Goal: Information Seeking & Learning: Learn about a topic

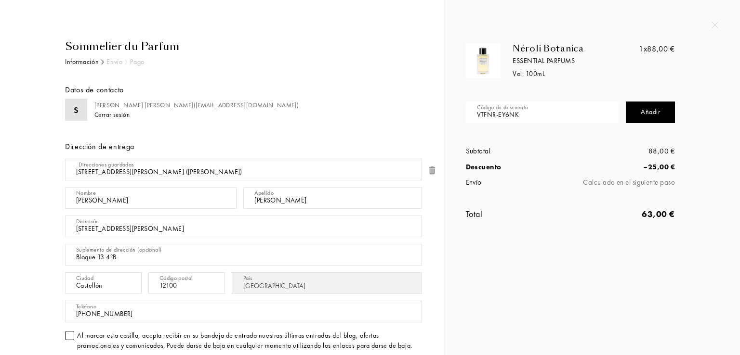
select select "ES"
click at [390, 147] on div "Dirección de entrega" at bounding box center [243, 147] width 357 height 12
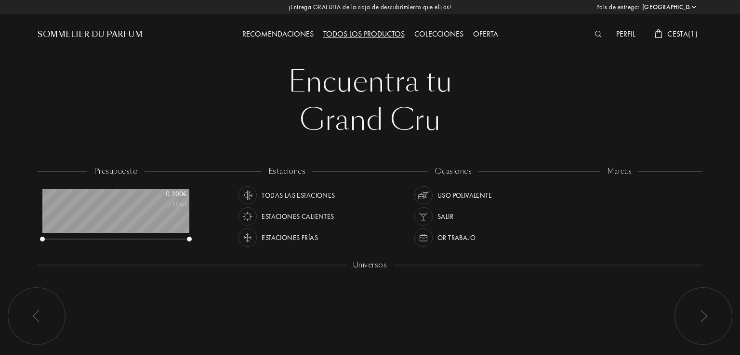
select select "ES"
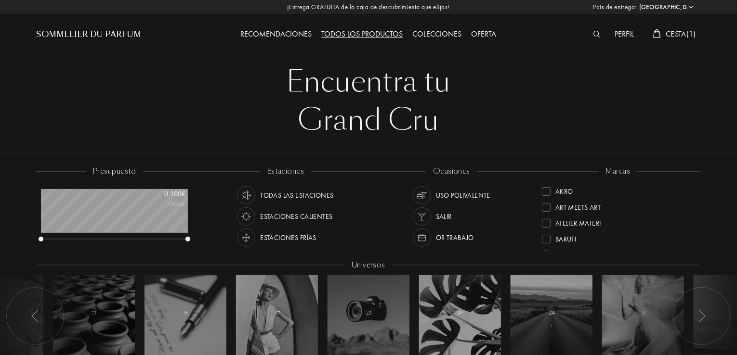
click at [485, 30] on div "Oferta" at bounding box center [484, 34] width 35 height 13
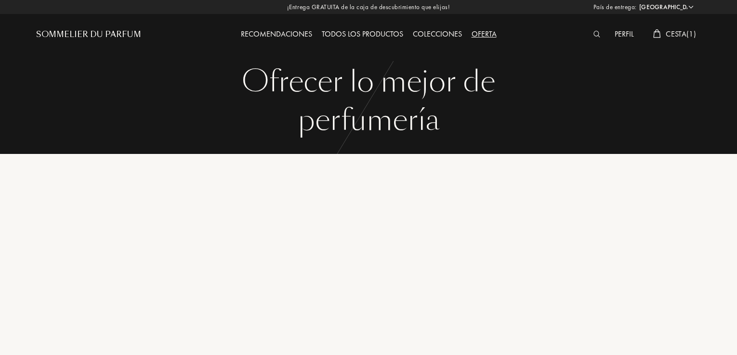
select select "ES"
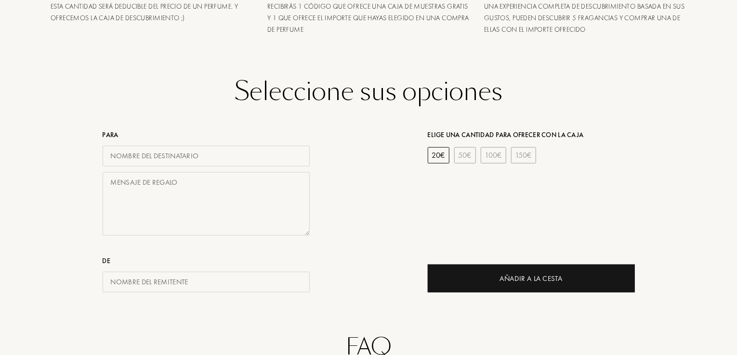
scroll to position [385, 0]
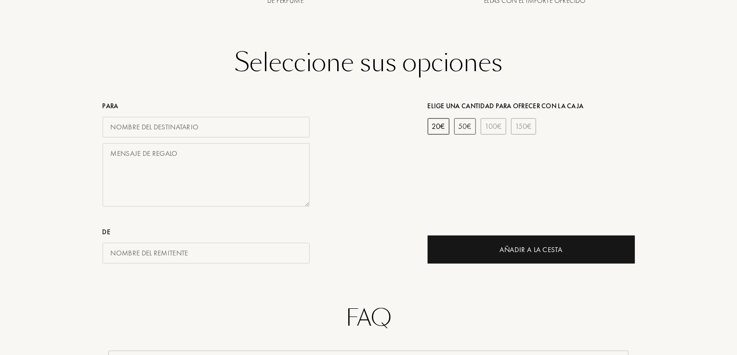
click at [462, 129] on div "50 €" at bounding box center [465, 126] width 22 height 16
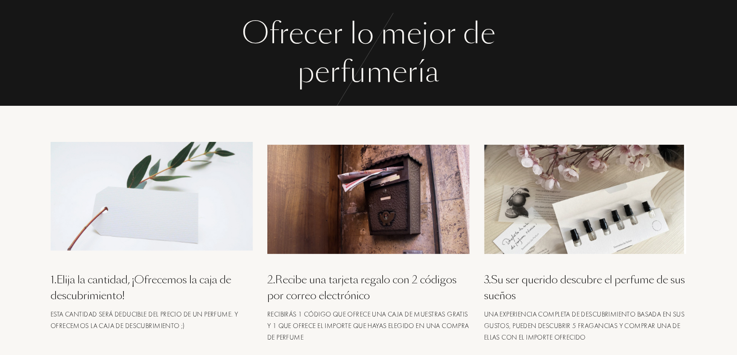
scroll to position [0, 0]
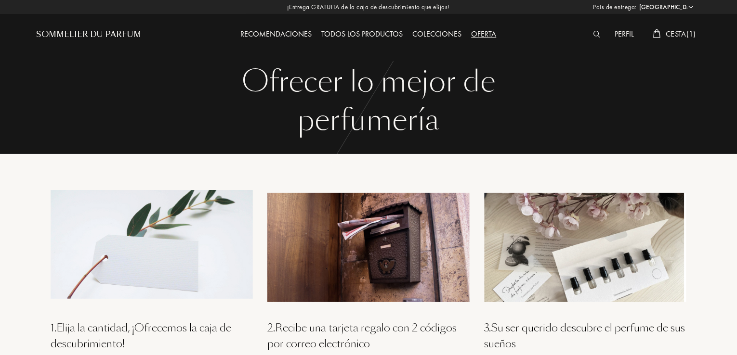
click at [272, 33] on div "Recomendaciones" at bounding box center [276, 34] width 81 height 13
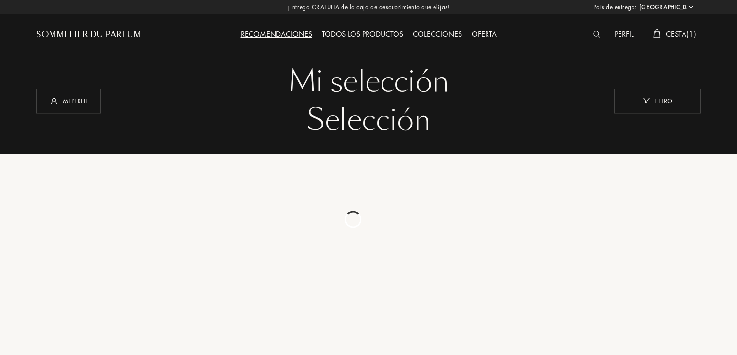
select select "ES"
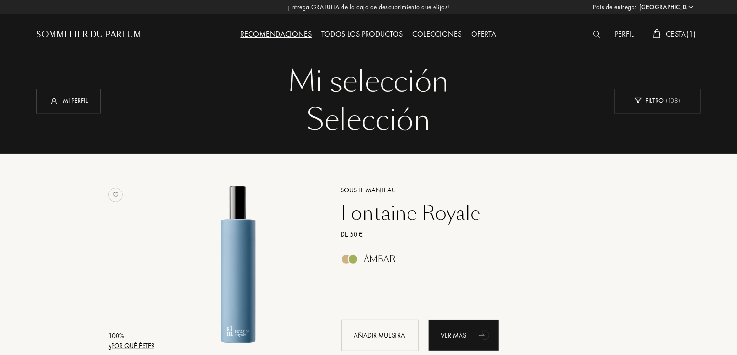
click at [462, 30] on div "Colecciones" at bounding box center [437, 34] width 59 height 13
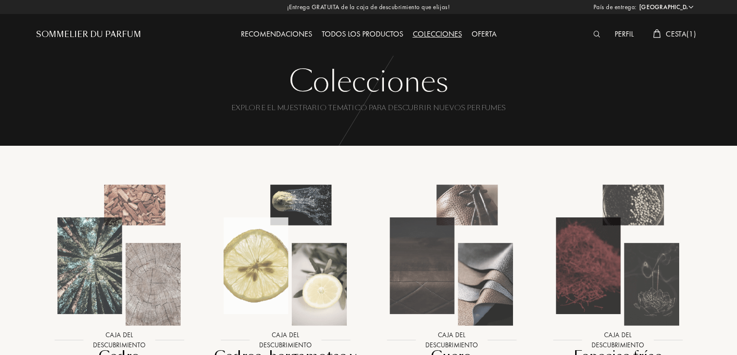
select select "ES"
click at [619, 30] on div "Perfil" at bounding box center [624, 34] width 29 height 13
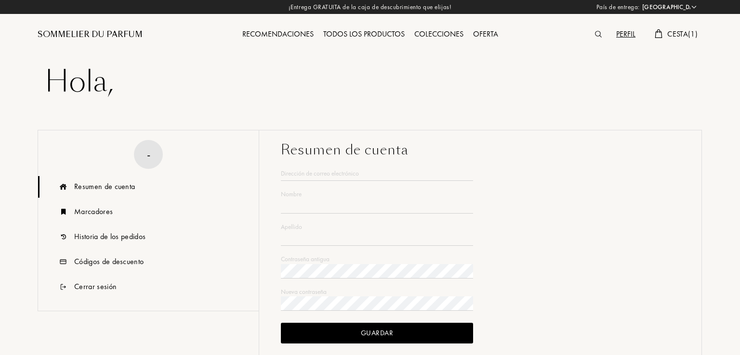
select select "ES"
type input "Silvia"
type input "Perez"
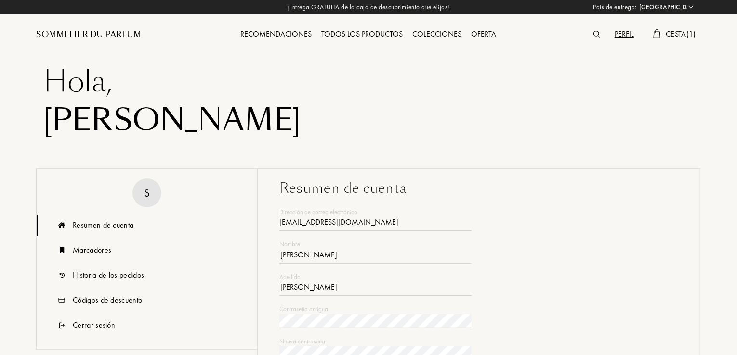
type input "etnnaif@gmail.com"
click at [125, 29] on div "Sommelier du Parfum" at bounding box center [88, 35] width 105 height 12
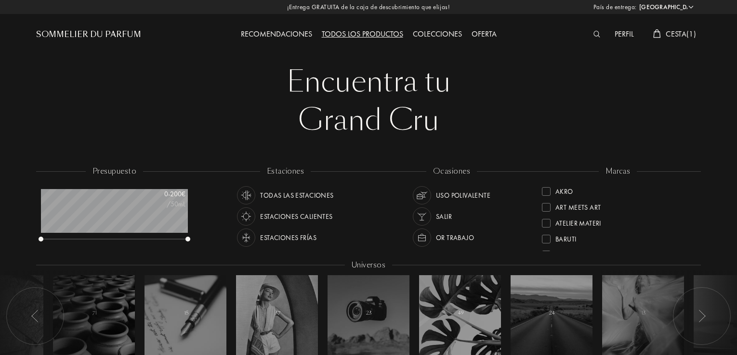
select select "ES"
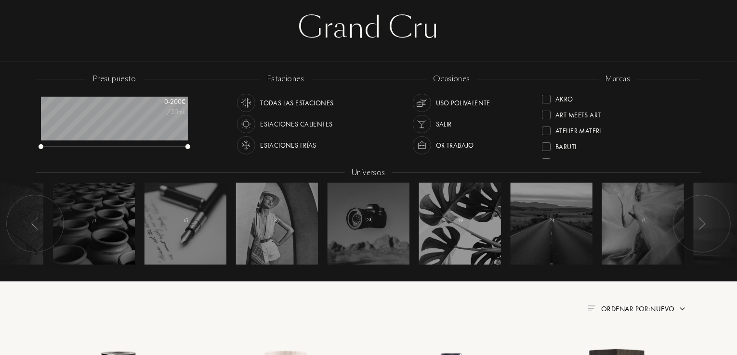
scroll to position [193, 0]
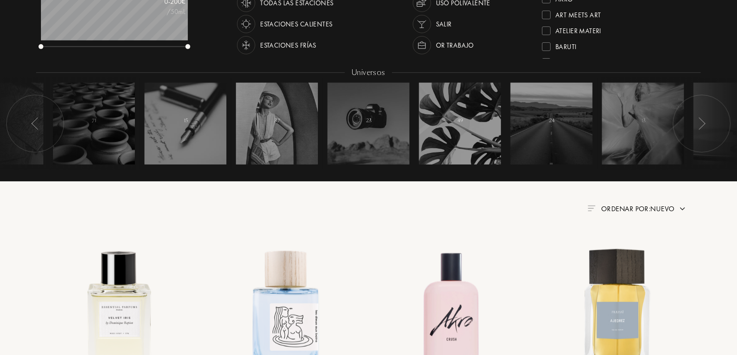
click at [680, 207] on img at bounding box center [683, 209] width 8 height 8
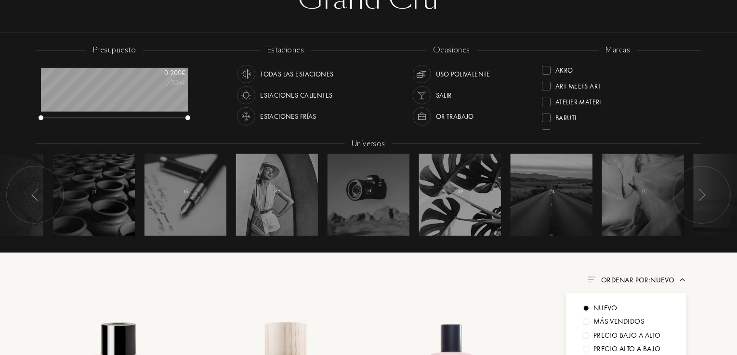
scroll to position [48, 0]
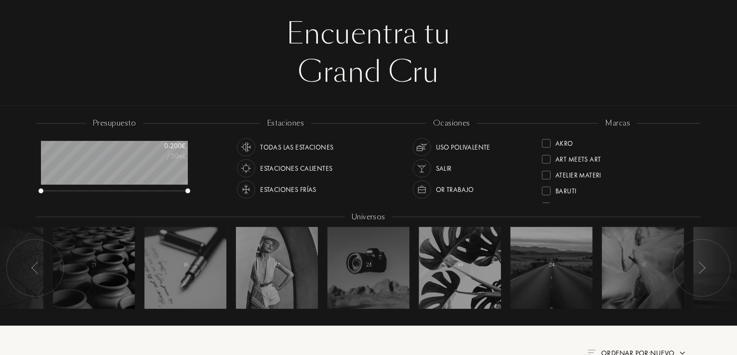
drag, startPoint x: 694, startPoint y: 163, endPoint x: 689, endPoint y: 138, distance: 26.0
click at [689, 138] on div "marcas Akro Art Meets Art Atelier Materi Baruti Binet-Papillon Bontemps Cépages…" at bounding box center [618, 161] width 166 height 87
click at [693, 134] on div "marcas Akro Art Meets Art Atelier Materi Baruti Binet-Papillon Bontemps Cépages…" at bounding box center [618, 161] width 166 height 87
click at [550, 160] on div at bounding box center [546, 159] width 9 height 9
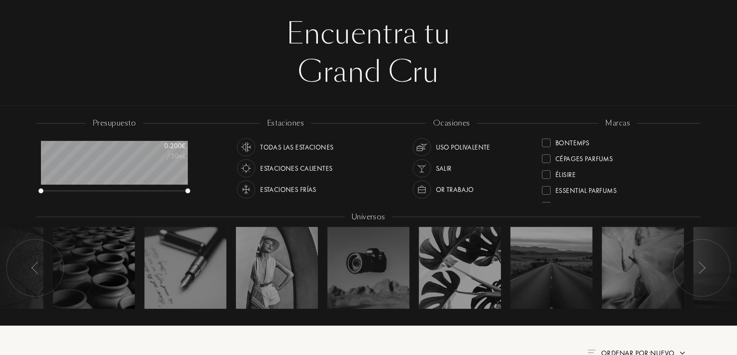
scroll to position [96, 0]
click at [549, 174] on div at bounding box center [546, 174] width 9 height 9
click at [548, 176] on div at bounding box center [546, 177] width 9 height 9
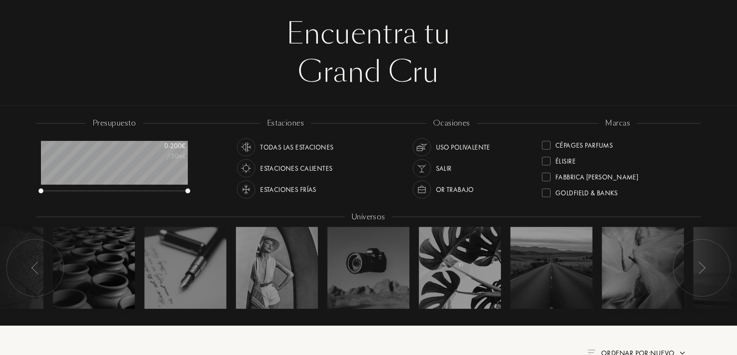
scroll to position [0, 0]
drag, startPoint x: 694, startPoint y: 144, endPoint x: 693, endPoint y: 157, distance: 12.0
click at [693, 157] on div "Art Meets Art Essential Parfums Frassai Akro Atelier Materi Baruti Binet-Papill…" at bounding box center [618, 169] width 152 height 68
drag, startPoint x: 693, startPoint y: 165, endPoint x: 693, endPoint y: 171, distance: 5.8
click at [693, 171] on div "Art Meets Art Essential Parfums Frassai Akro Atelier Materi Baruti Binet-Papill…" at bounding box center [618, 169] width 152 height 68
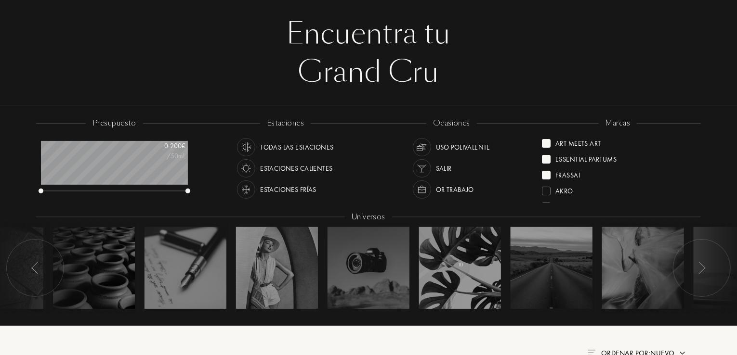
drag, startPoint x: 694, startPoint y: 142, endPoint x: 693, endPoint y: 163, distance: 20.7
click at [693, 163] on div "Art Meets Art Essential Parfums Frassai Akro Atelier Materi Baruti Binet-Papill…" at bounding box center [618, 169] width 152 height 68
drag, startPoint x: 694, startPoint y: 140, endPoint x: 690, endPoint y: 157, distance: 17.1
click at [690, 157] on div "marcas Art Meets Art Essential Parfums Frassai Akro Atelier Materi Baruti Binet…" at bounding box center [618, 161] width 166 height 87
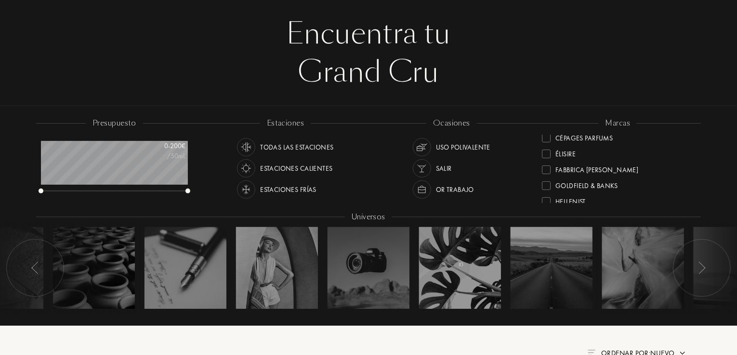
scroll to position [149, 0]
click at [545, 168] on div at bounding box center [546, 169] width 9 height 9
click at [693, 170] on div "Art Meets Art Essential Parfums Frassai Goldfield & Banks Akro Atelier Materi B…" at bounding box center [618, 169] width 152 height 68
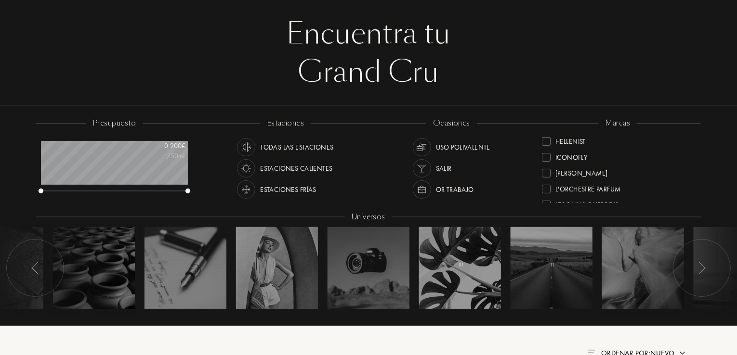
drag, startPoint x: 691, startPoint y: 172, endPoint x: 691, endPoint y: 177, distance: 5.3
click at [691, 177] on div "Jacques Fath" at bounding box center [618, 170] width 152 height 16
click at [547, 158] on div at bounding box center [546, 161] width 9 height 9
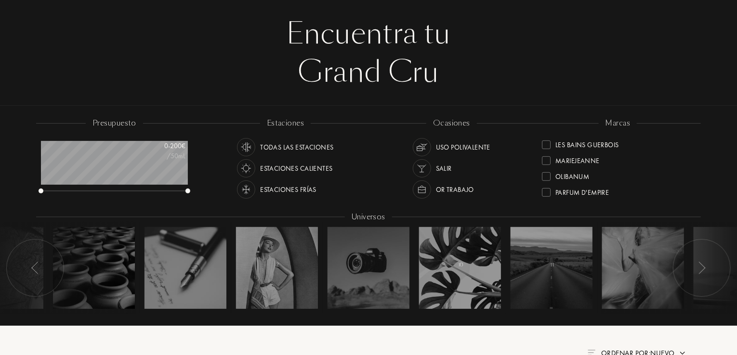
scroll to position [0, 0]
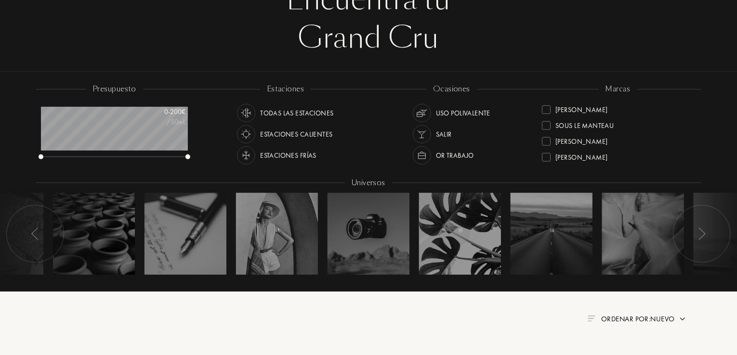
scroll to position [96, 0]
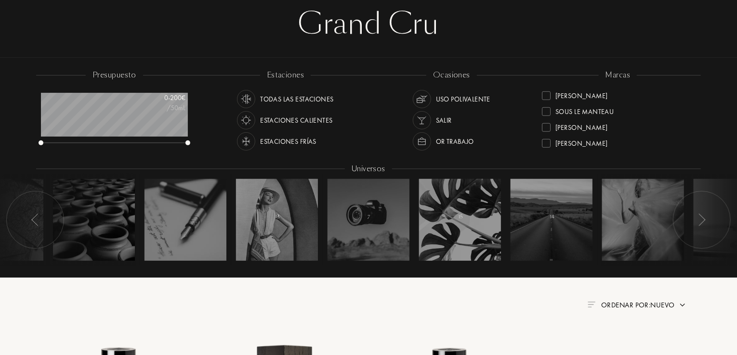
drag, startPoint x: 694, startPoint y: 149, endPoint x: 694, endPoint y: 142, distance: 7.2
click at [694, 142] on div "Art Meets Art Essential Parfums Frassai Goldfield & Banks Jacques Fath Olfactiv…" at bounding box center [618, 121] width 152 height 68
drag, startPoint x: 694, startPoint y: 145, endPoint x: 691, endPoint y: 139, distance: 6.7
click at [691, 139] on div "Art Meets Art Essential Parfums Frassai Goldfield & Banks Jacques Fath Olfactiv…" at bounding box center [618, 121] width 152 height 68
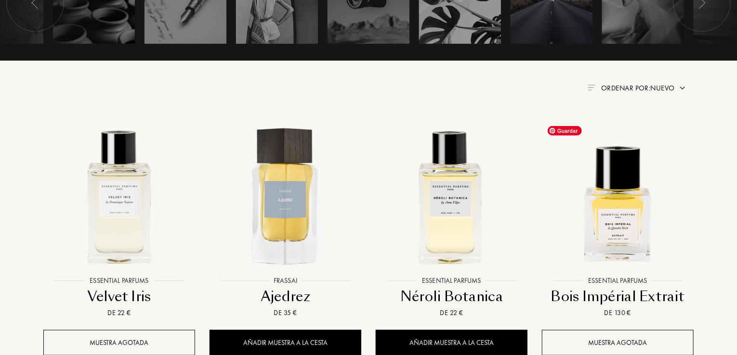
scroll to position [385, 0]
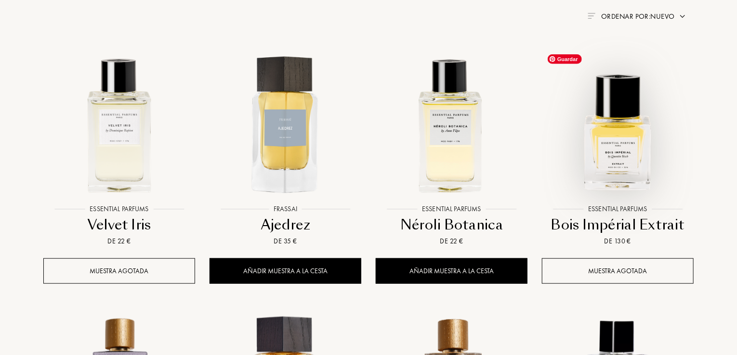
click at [619, 164] on img at bounding box center [618, 125] width 150 height 150
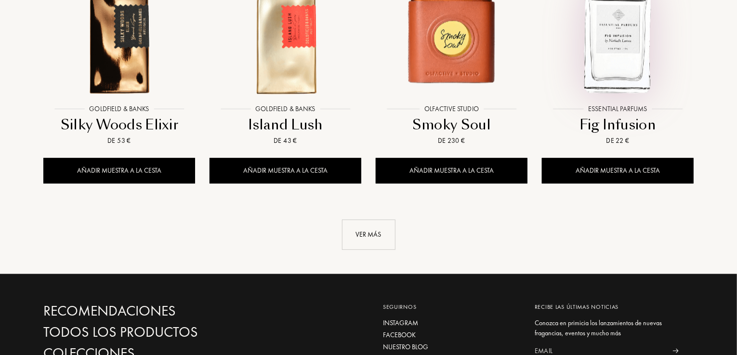
scroll to position [1011, 0]
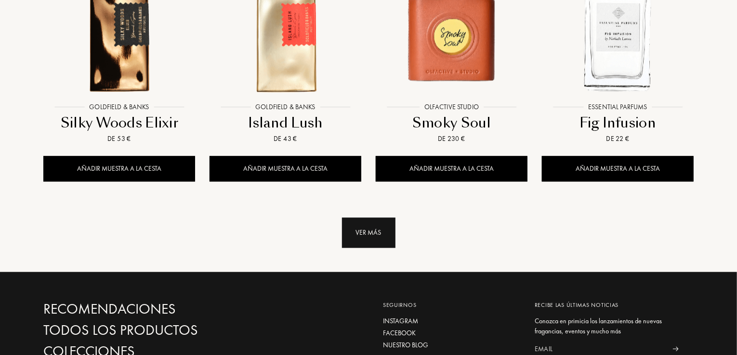
click at [353, 234] on div "Ver más" at bounding box center [368, 233] width 53 height 30
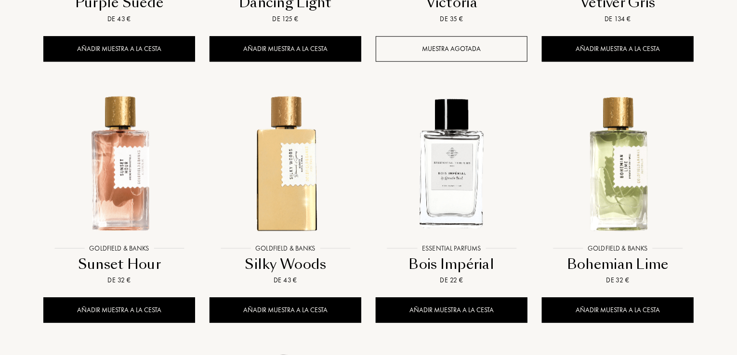
scroll to position [1397, 0]
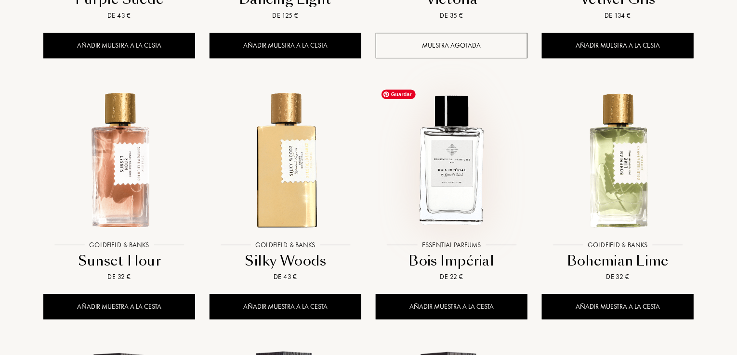
click at [451, 184] on img at bounding box center [452, 161] width 150 height 150
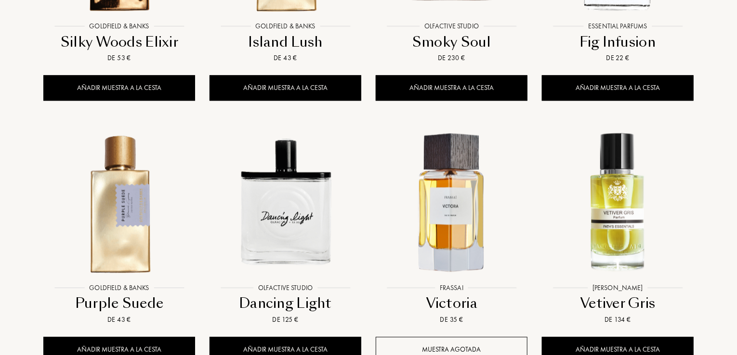
scroll to position [1204, 0]
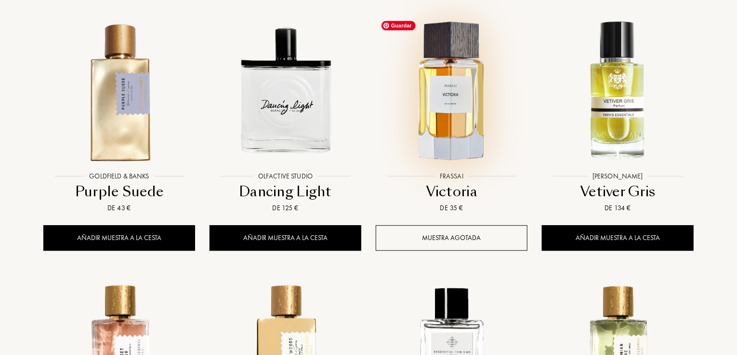
click at [472, 90] on img at bounding box center [452, 91] width 150 height 150
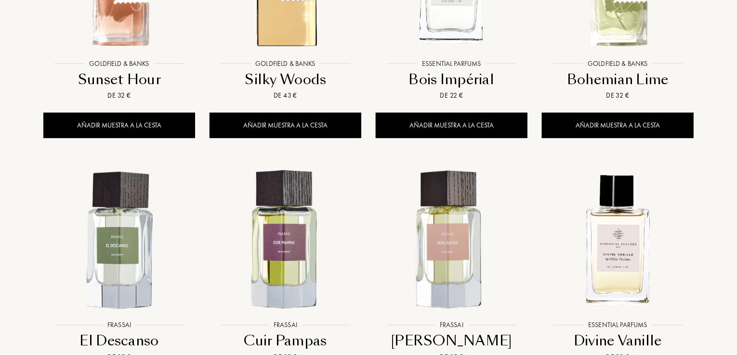
scroll to position [1686, 0]
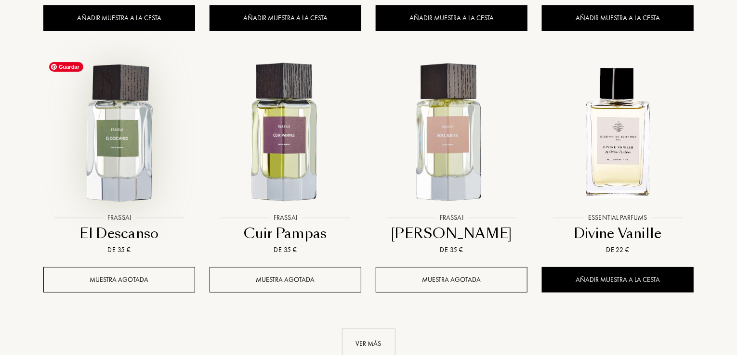
click at [143, 155] on img at bounding box center [119, 133] width 150 height 150
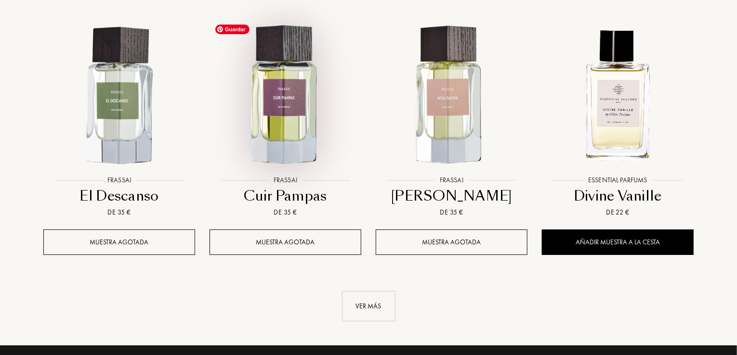
scroll to position [1782, 0]
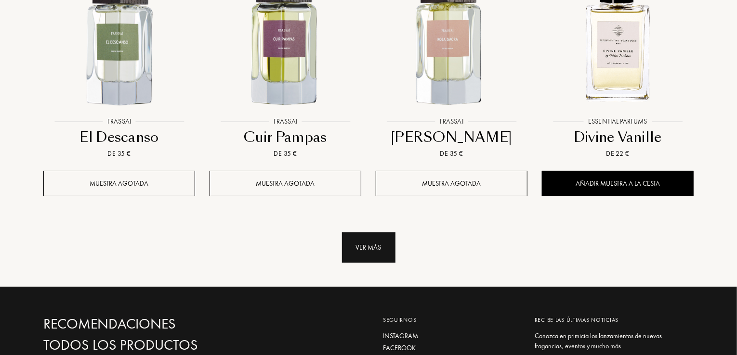
click at [374, 249] on div "Ver más" at bounding box center [368, 248] width 53 height 30
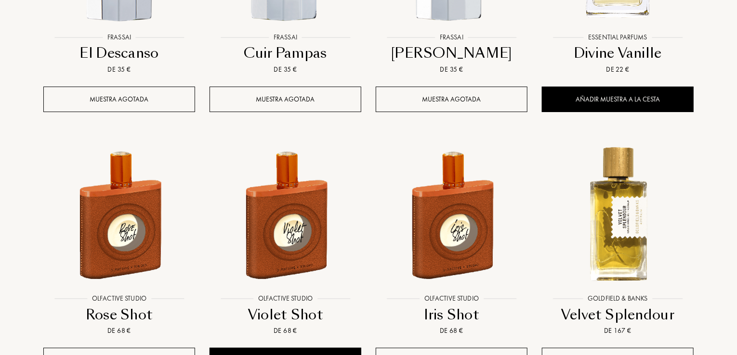
scroll to position [1926, 0]
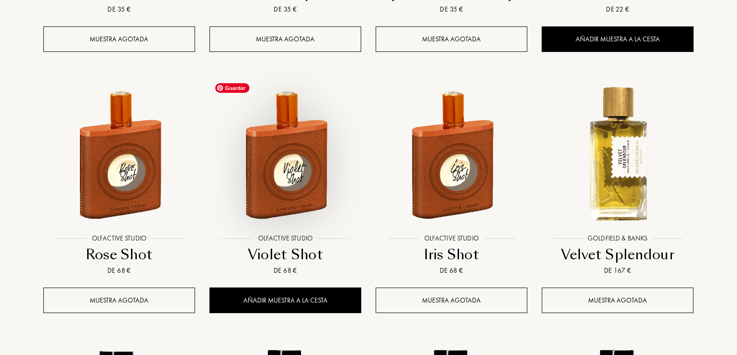
click at [304, 184] on img at bounding box center [285, 154] width 150 height 150
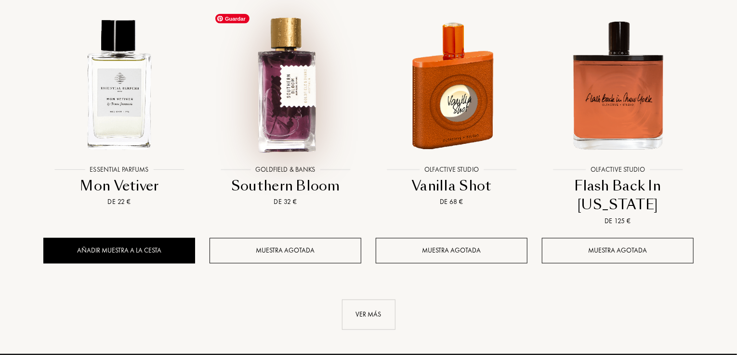
scroll to position [2601, 0]
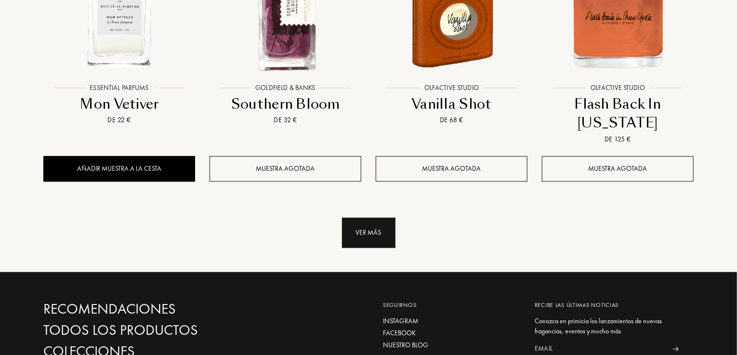
click at [362, 234] on div "Ver más" at bounding box center [368, 233] width 53 height 30
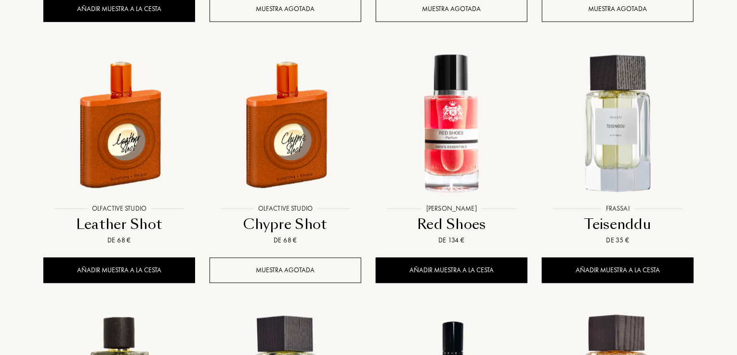
scroll to position [2793, 0]
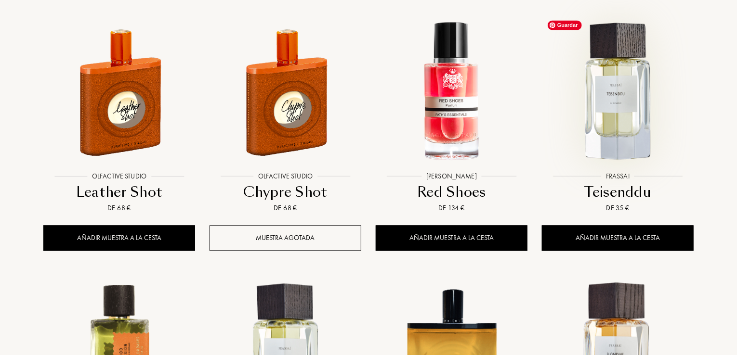
click at [615, 139] on img at bounding box center [618, 92] width 150 height 150
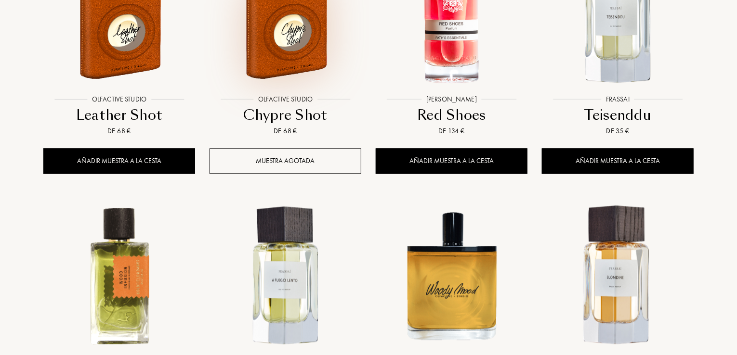
scroll to position [2938, 0]
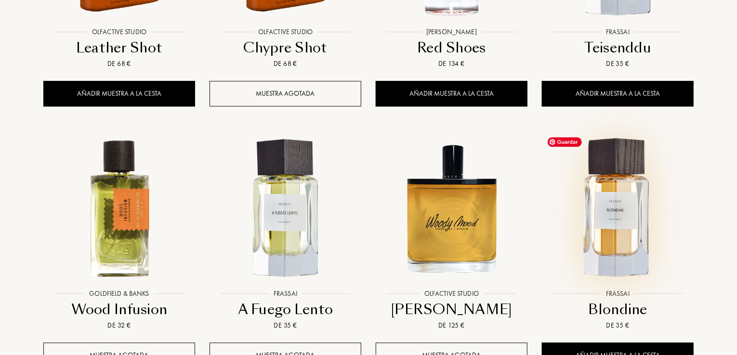
click at [617, 226] on img at bounding box center [618, 209] width 150 height 150
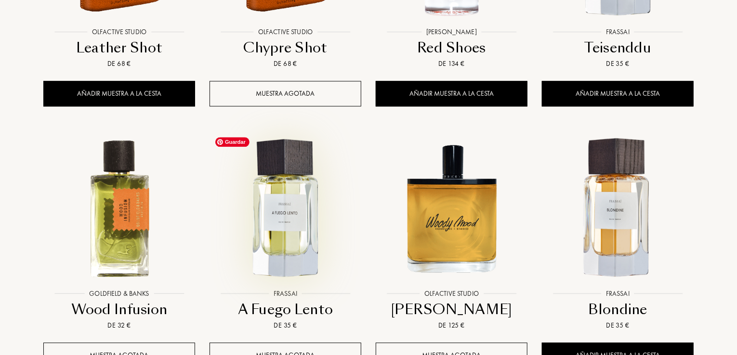
click at [280, 212] on img at bounding box center [285, 209] width 150 height 150
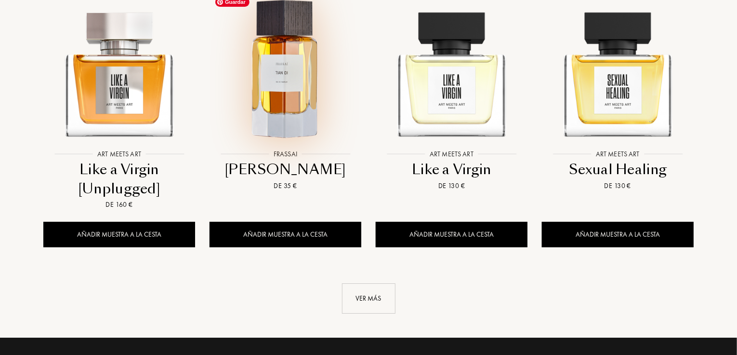
scroll to position [3419, 0]
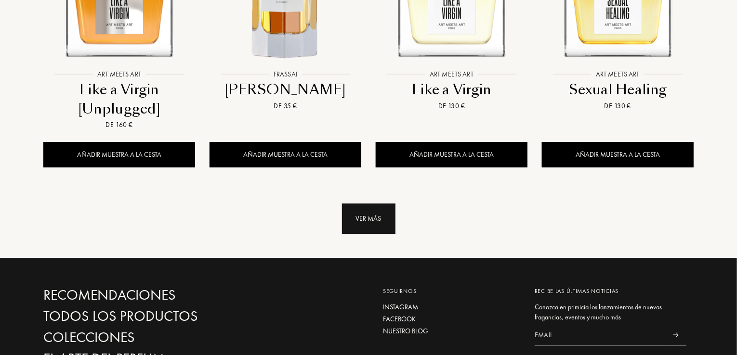
click at [365, 214] on div "Ver más" at bounding box center [368, 219] width 53 height 30
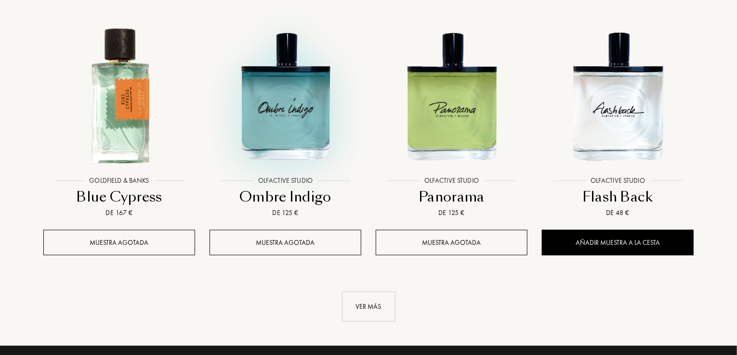
scroll to position [4190, 0]
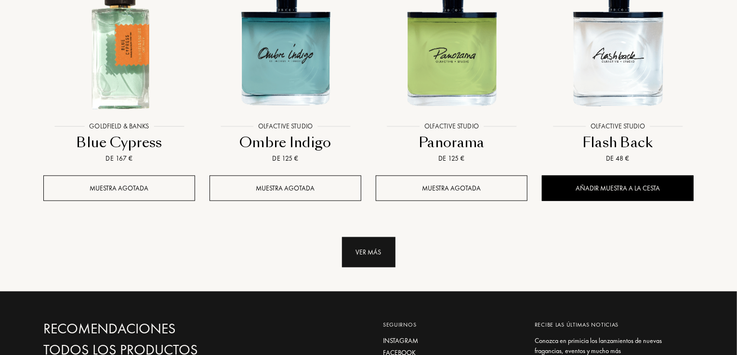
click at [364, 237] on div "Ver más" at bounding box center [368, 252] width 53 height 30
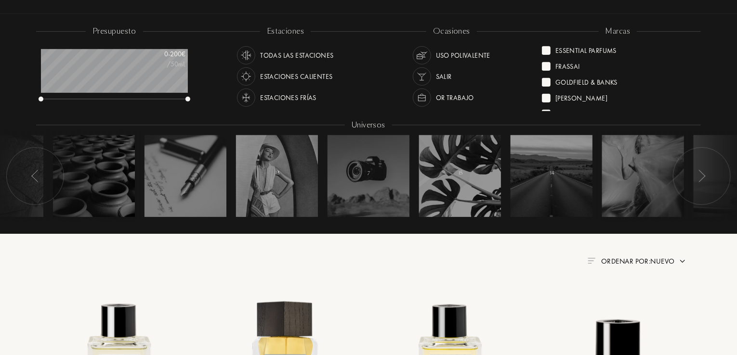
scroll to position [0, 0]
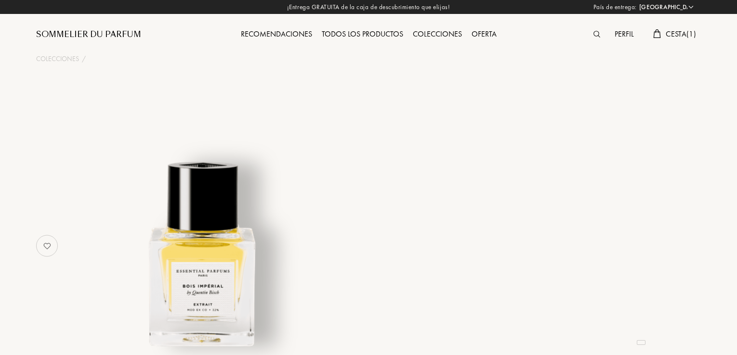
select select "ES"
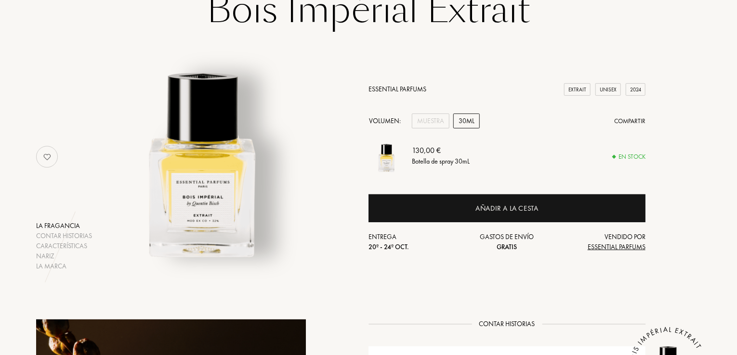
scroll to position [48, 0]
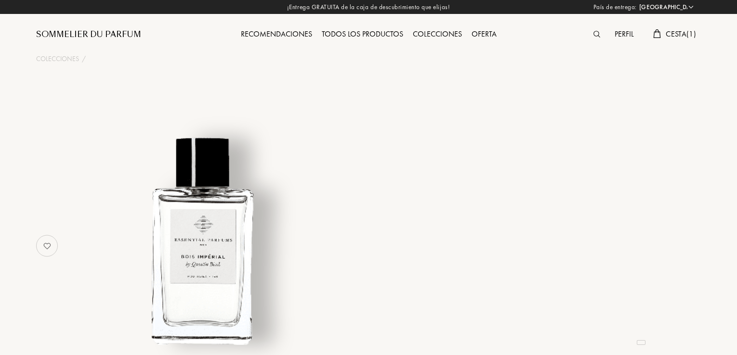
select select "ES"
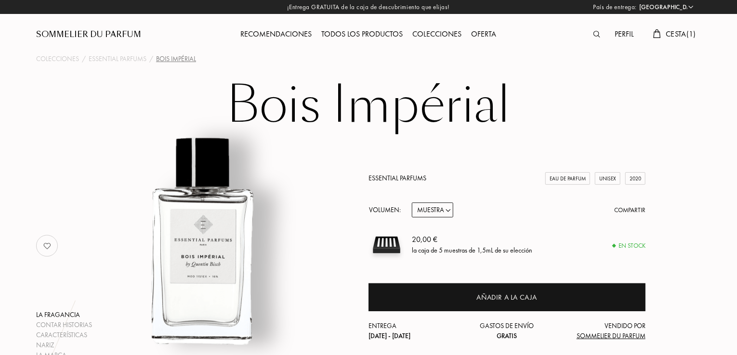
click at [436, 205] on select "Muestra 10mL 100mL 150mL" at bounding box center [432, 210] width 41 height 15
select select "2"
click at [412, 203] on select "Muestra 10mL 100mL 150mL" at bounding box center [432, 210] width 41 height 15
select select "2"
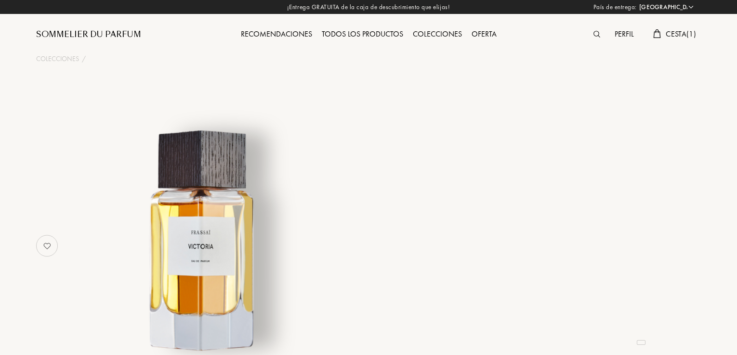
select select "ES"
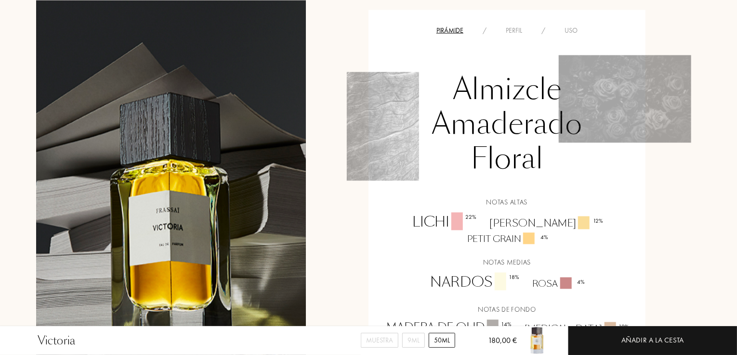
scroll to position [819, 0]
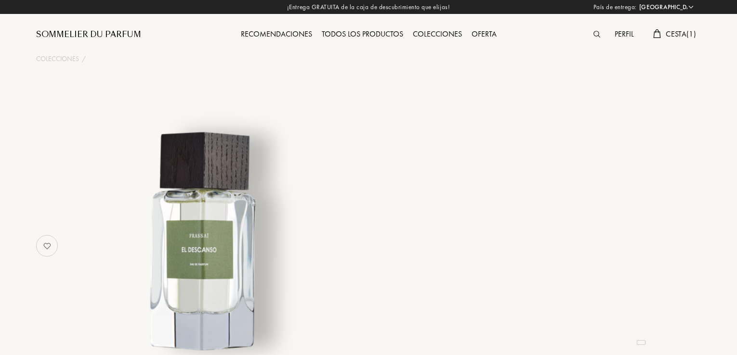
select select "ES"
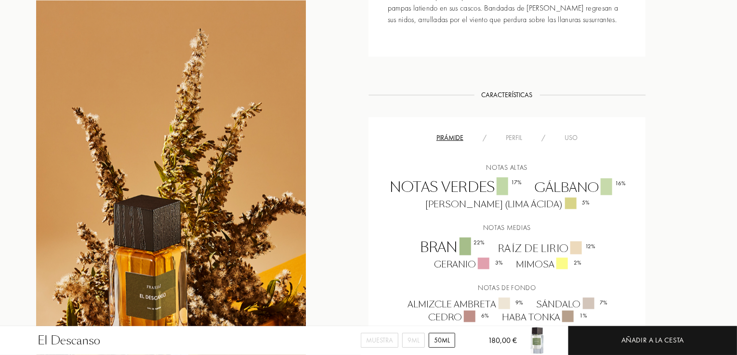
scroll to position [578, 0]
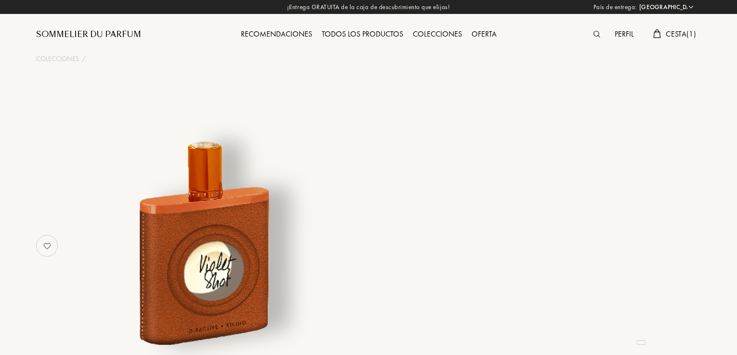
select select "ES"
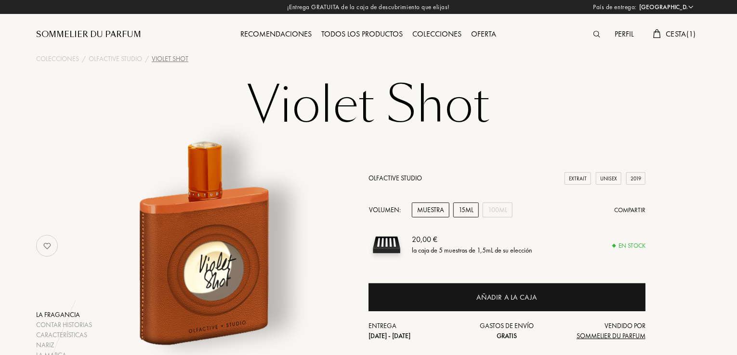
click at [471, 215] on div "15mL" at bounding box center [466, 210] width 26 height 15
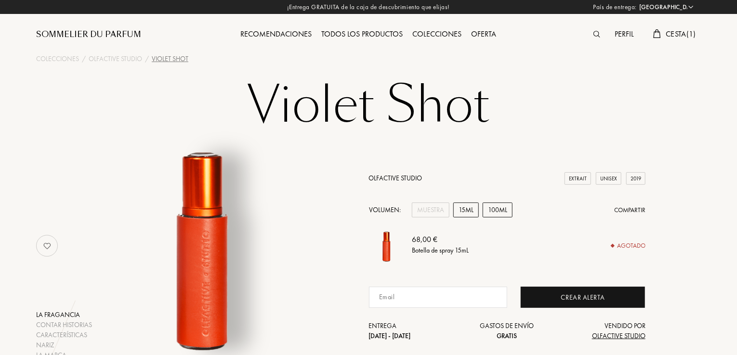
click at [498, 207] on div "100mL" at bounding box center [498, 210] width 30 height 15
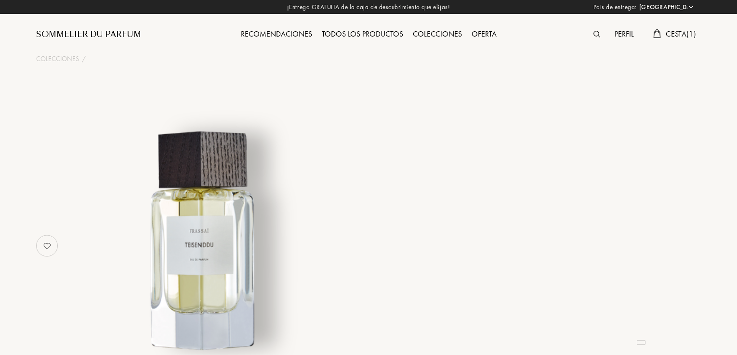
select select "ES"
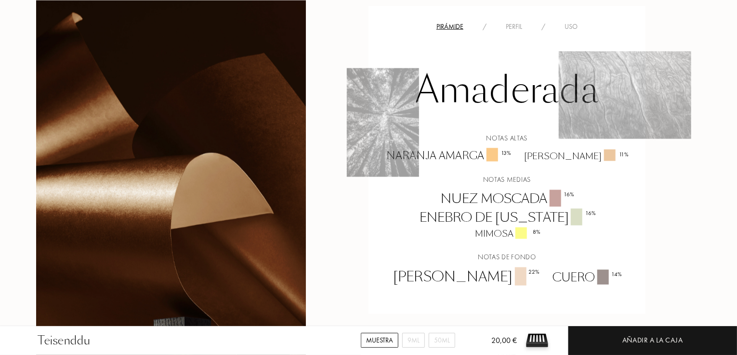
scroll to position [771, 0]
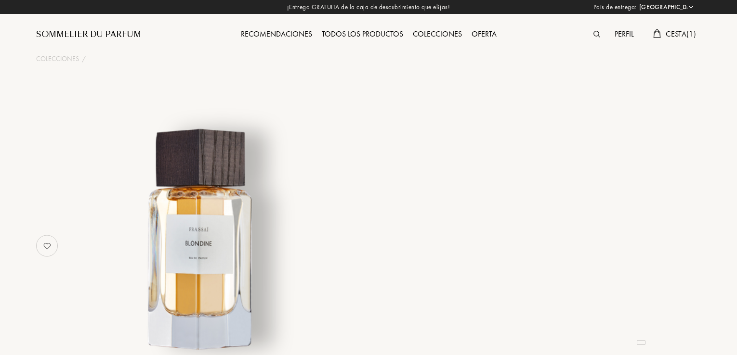
select select "ES"
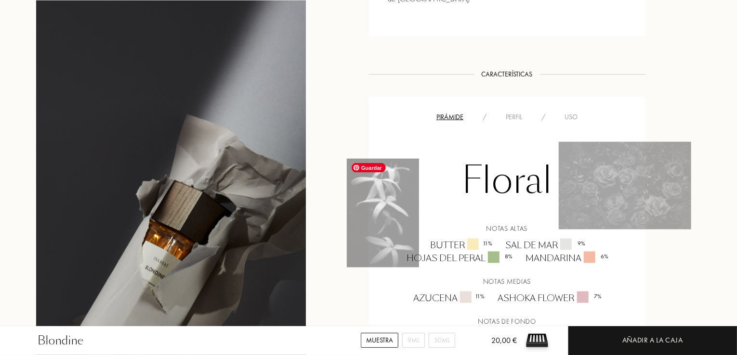
scroll to position [674, 0]
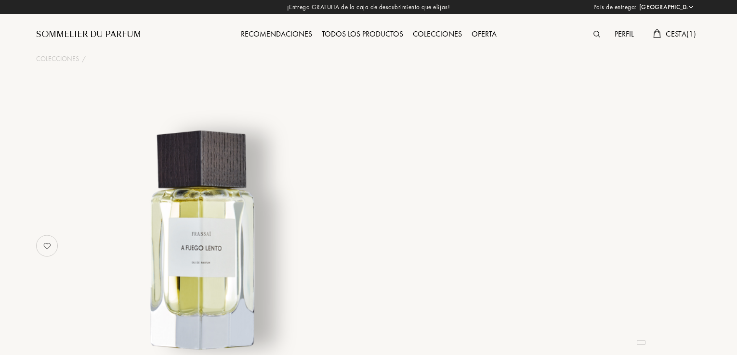
select select "ES"
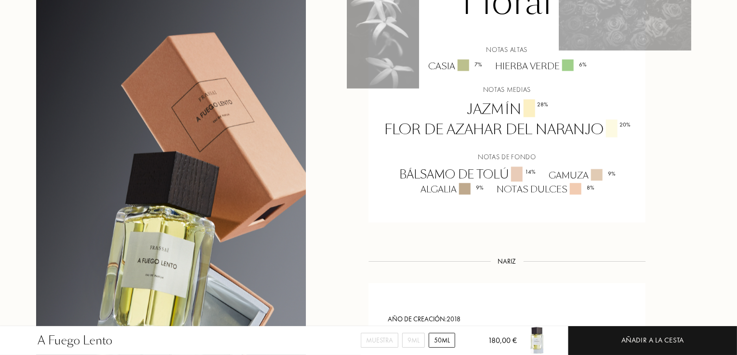
scroll to position [819, 0]
